Goal: Information Seeking & Learning: Learn about a topic

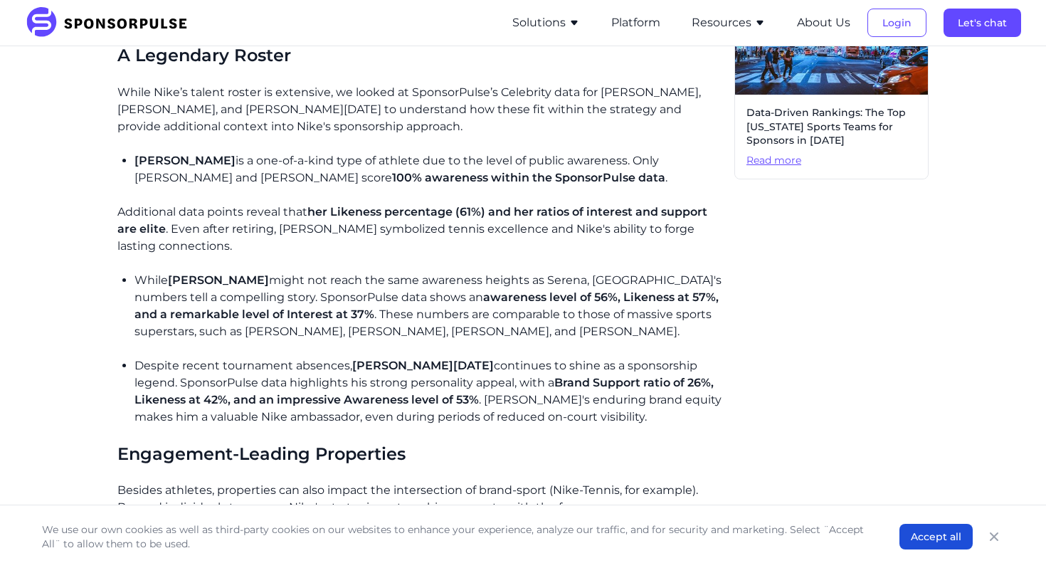
scroll to position [989, 0]
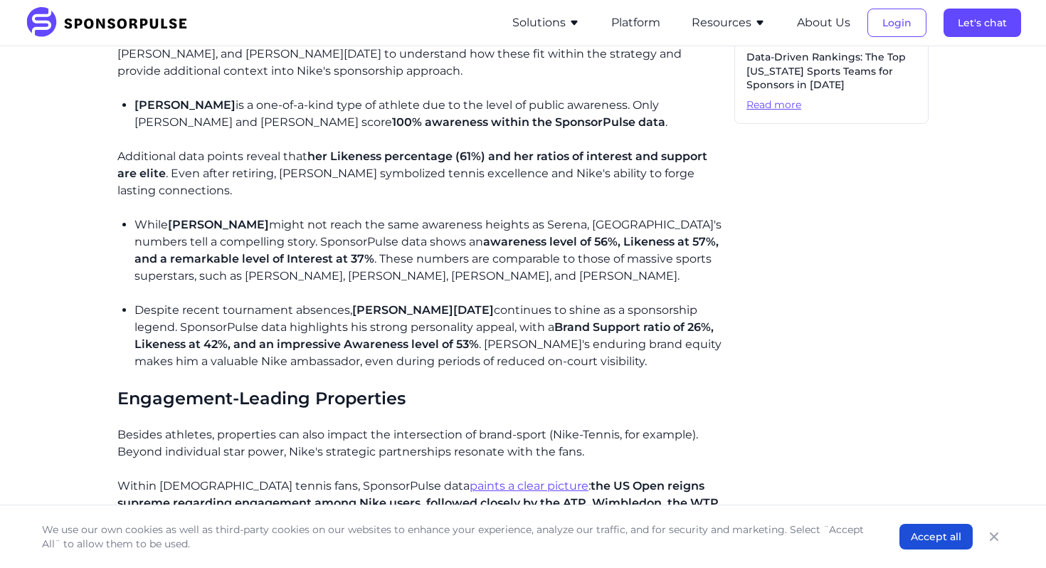
click at [312, 302] on p "Despite recent tournament absences, [PERSON_NAME][DATE] continues to shine as a…" at bounding box center [429, 336] width 589 height 68
click at [233, 218] on span "[PERSON_NAME]" at bounding box center [218, 225] width 101 height 14
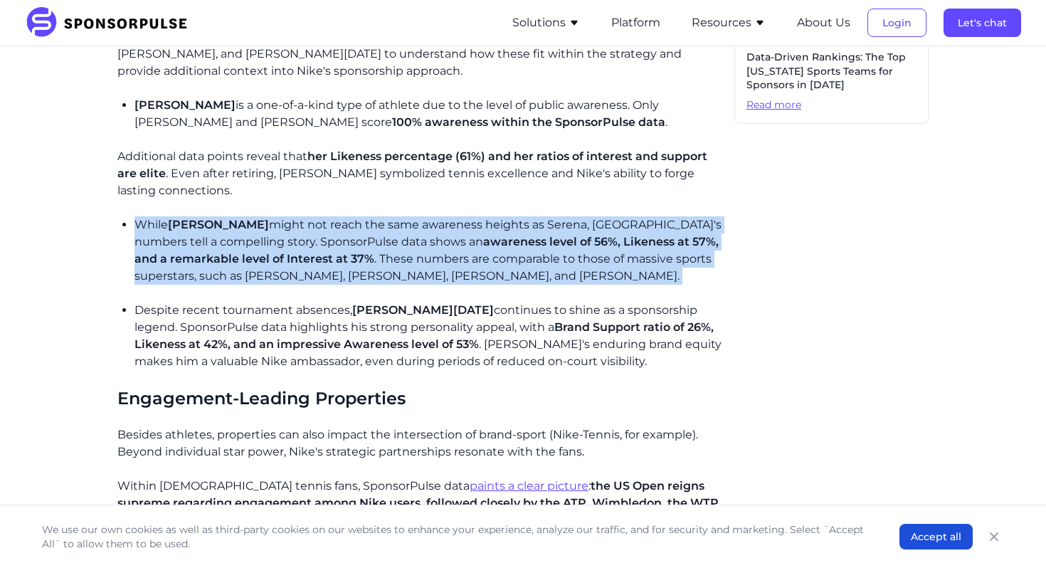
click at [233, 218] on span "[PERSON_NAME]" at bounding box center [218, 225] width 101 height 14
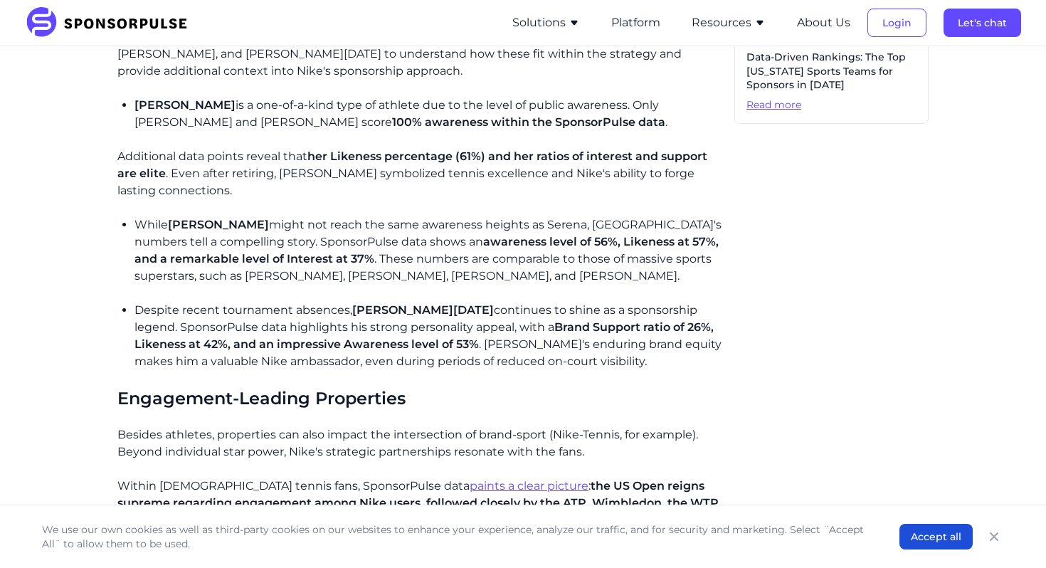
click at [183, 103] on p "[PERSON_NAME] is a one-of-a-kind type of athlete due to the level of public awa…" at bounding box center [429, 114] width 589 height 34
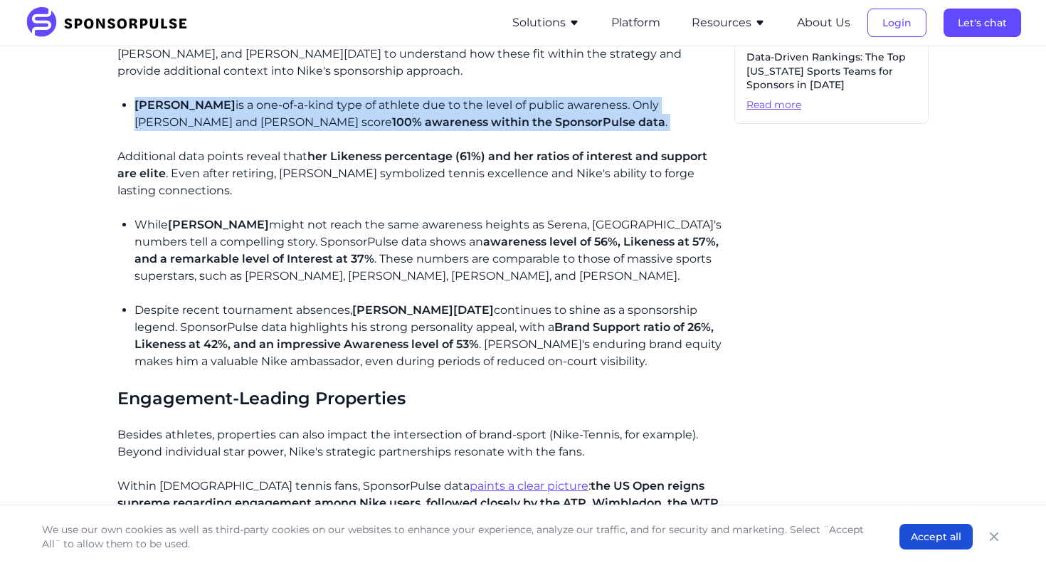
click at [183, 103] on p "[PERSON_NAME] is a one-of-a-kind type of athlete due to the level of public awa…" at bounding box center [429, 114] width 589 height 34
